Goal: Task Accomplishment & Management: Manage account settings

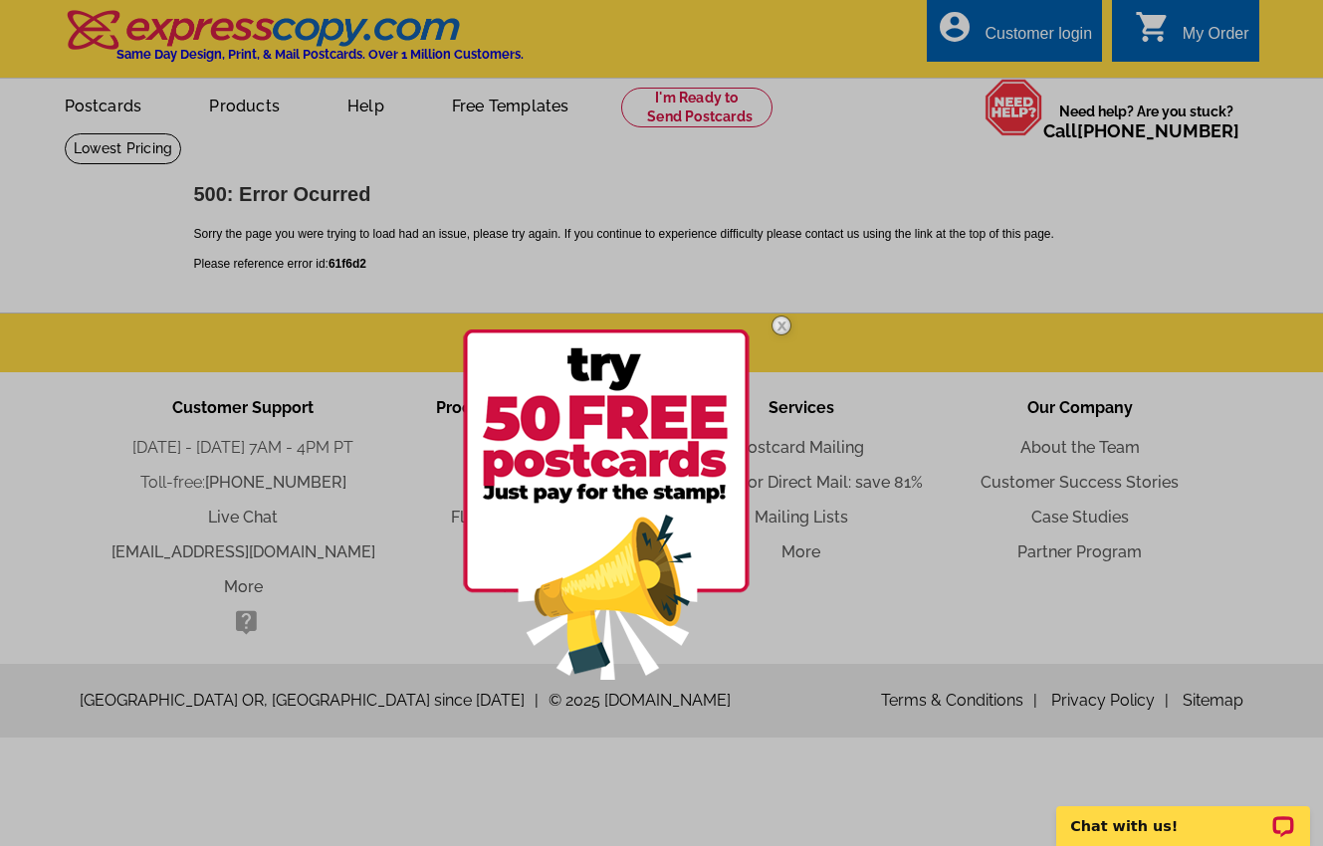
click at [992, 37] on div at bounding box center [661, 423] width 1323 height 846
click at [997, 20] on div at bounding box center [661, 423] width 1323 height 846
click at [785, 322] on img at bounding box center [782, 326] width 58 height 58
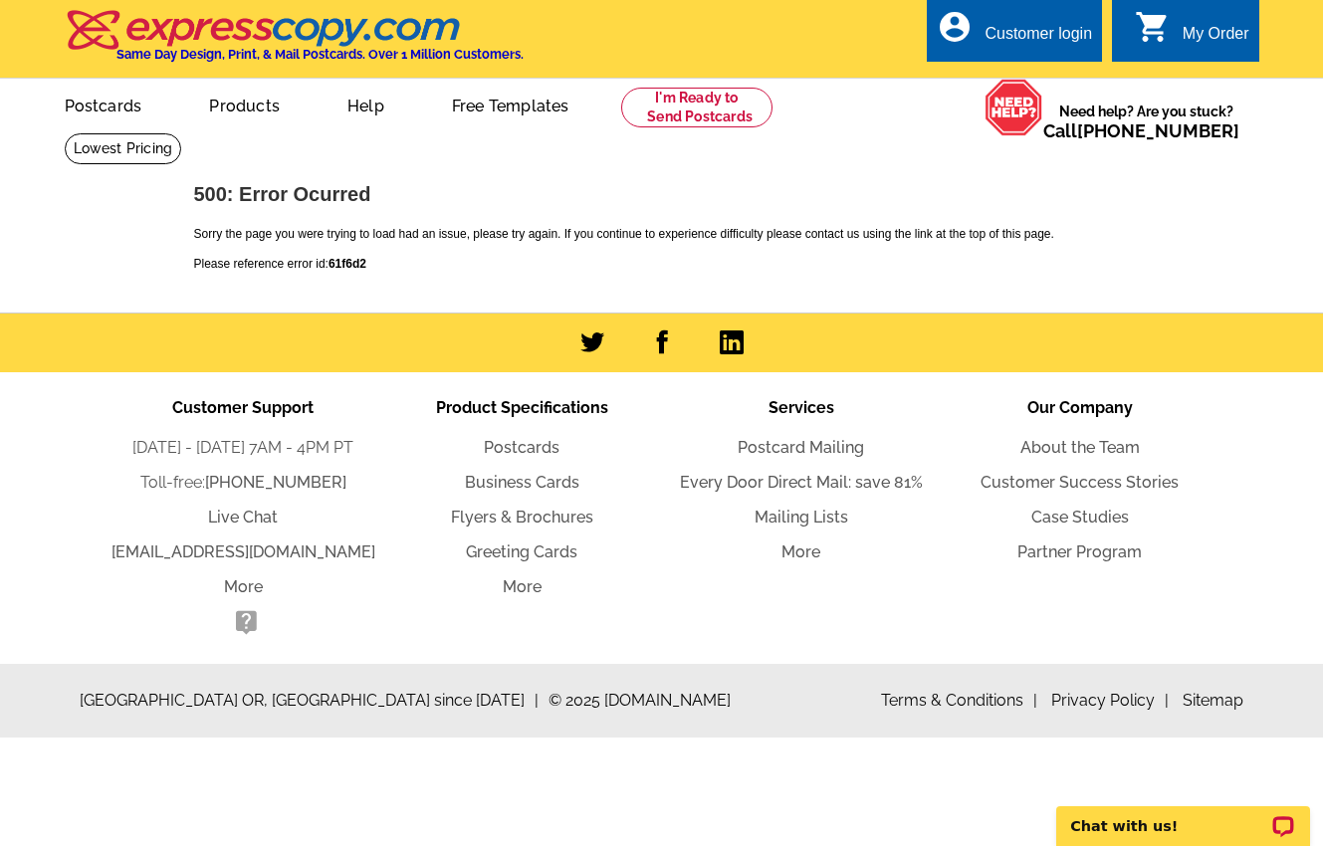
click at [1005, 29] on div "Customer login" at bounding box center [1039, 39] width 108 height 28
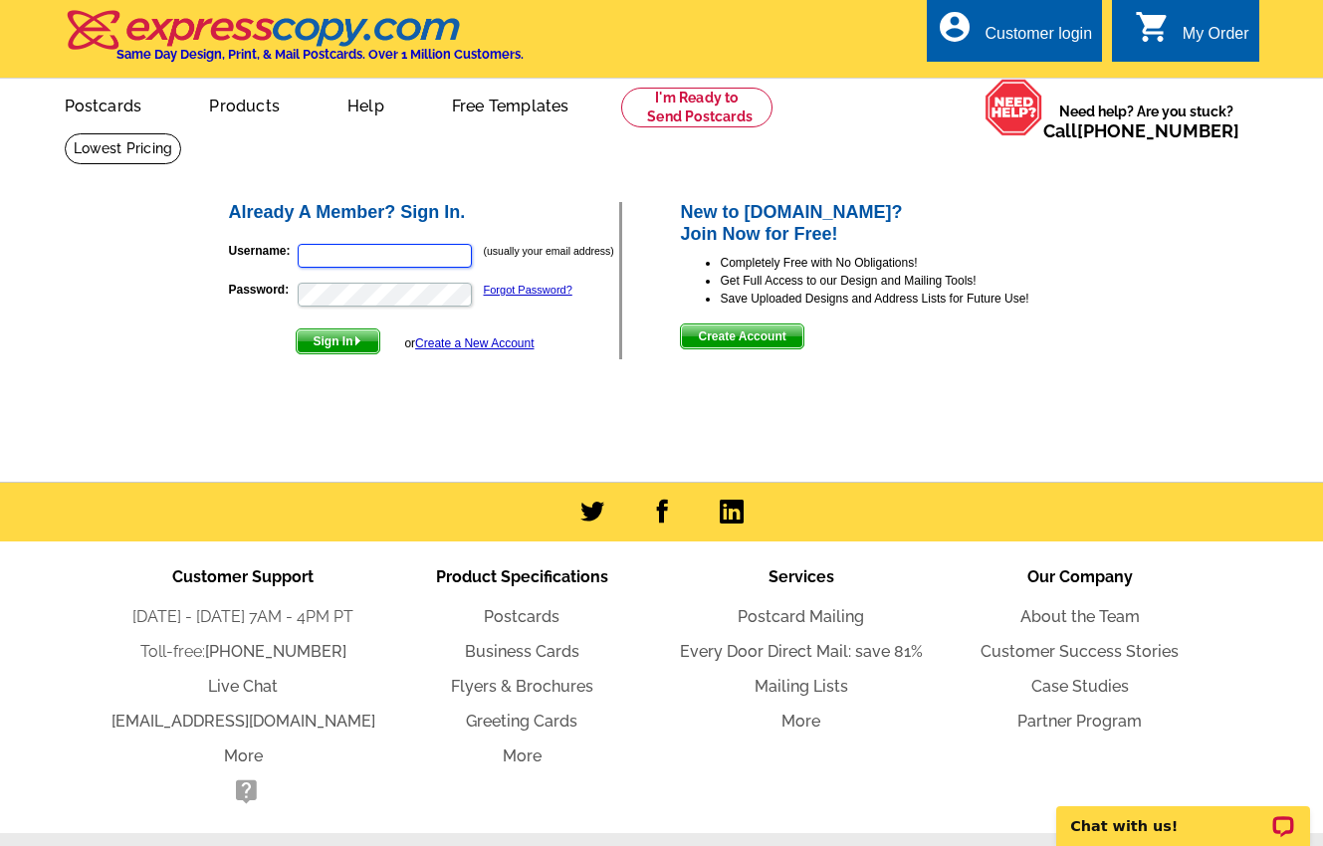
click at [313, 253] on input "Username:" at bounding box center [385, 256] width 174 height 24
type input "alan@stott.com"
click at [324, 343] on span "Sign In" at bounding box center [338, 342] width 83 height 24
